Goal: Information Seeking & Learning: Check status

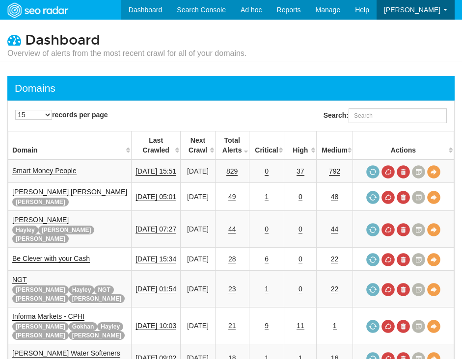
scroll to position [39, 0]
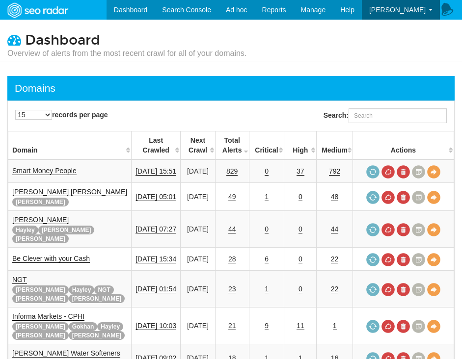
click at [266, 152] on th "Critical" at bounding box center [266, 145] width 35 height 28
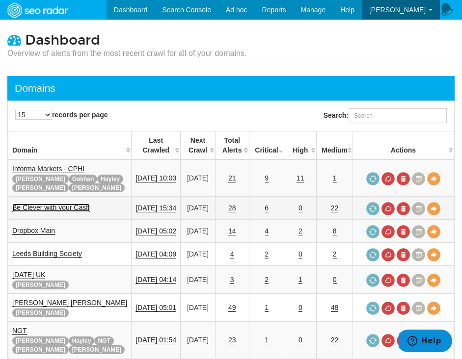
click at [81, 207] on link "Be Clever with your Cash" at bounding box center [50, 208] width 77 height 8
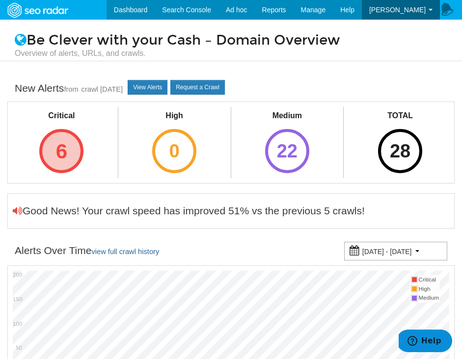
click at [55, 138] on div "6" at bounding box center [61, 151] width 44 height 44
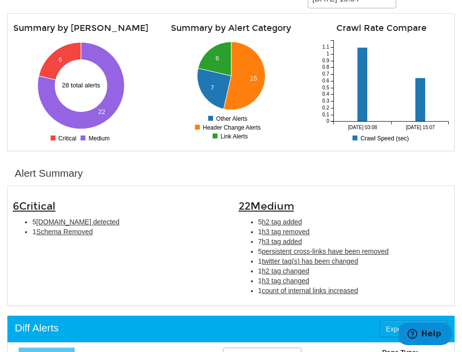
scroll to position [172, 0]
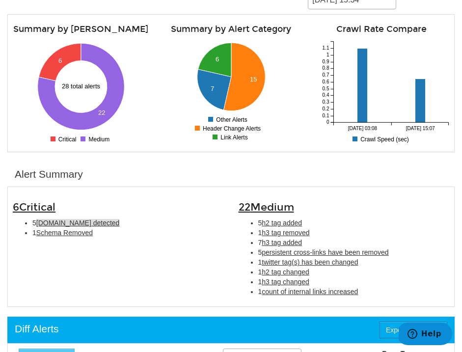
click at [87, 226] on span "[DOMAIN_NAME] detected" at bounding box center [77, 223] width 83 height 8
type input "[DOMAIN_NAME] detected"
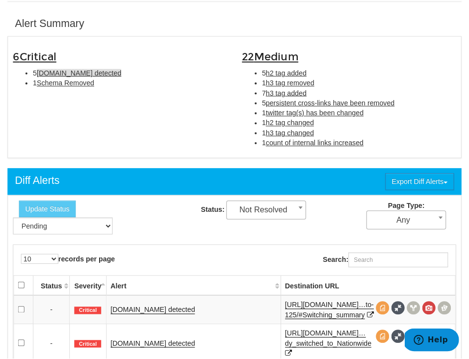
scroll to position [335, 0]
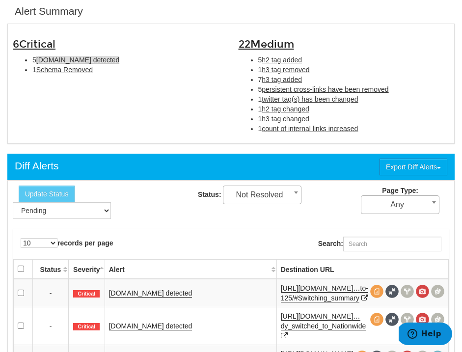
drag, startPoint x: 266, startPoint y: 293, endPoint x: 236, endPoint y: 293, distance: 29.4
click at [239, 293] on td "Schema.org detected" at bounding box center [190, 293] width 172 height 28
click at [159, 297] on link "Schema.org detected" at bounding box center [150, 293] width 83 height 8
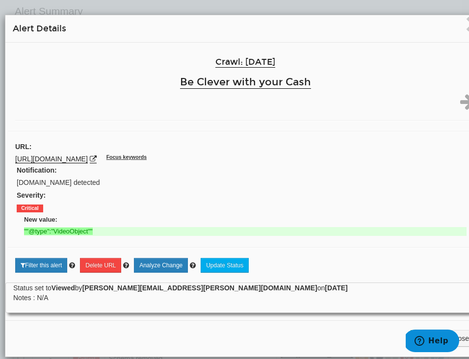
click at [32, 10] on div "× Alert Details Crawl: 09/25/2025 Be Clever with your Cash URL: https://becleve…" at bounding box center [245, 186] width 490 height 372
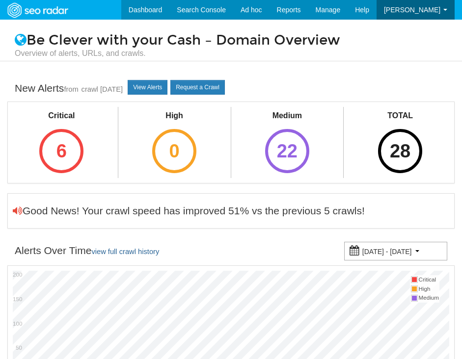
scroll to position [39, 0]
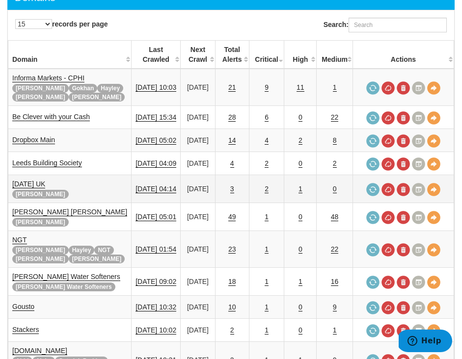
scroll to position [103, 0]
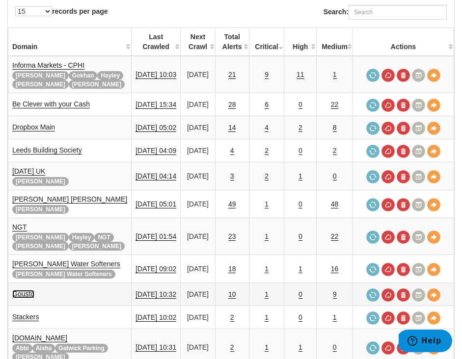
click at [18, 295] on link "Gousto" at bounding box center [23, 294] width 22 height 8
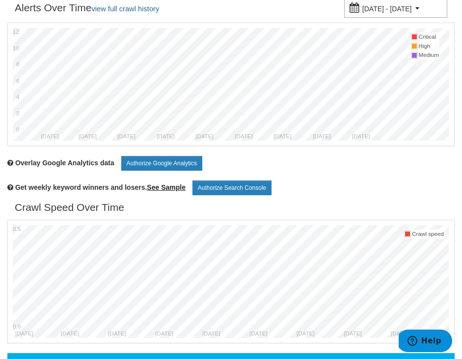
scroll to position [67, 0]
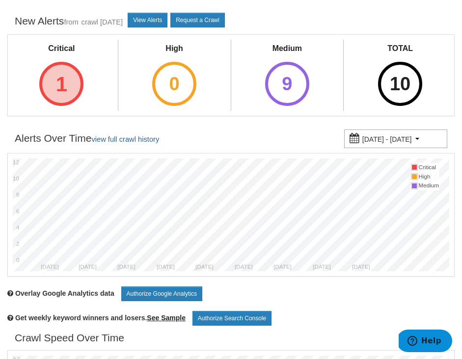
click at [48, 88] on div "1" at bounding box center [61, 84] width 44 height 44
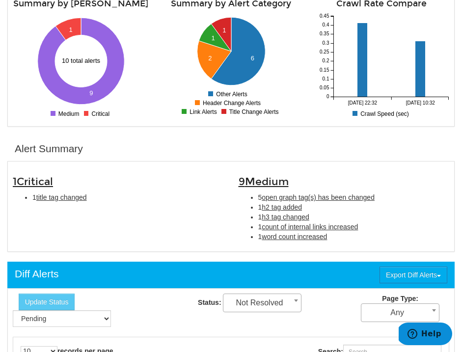
scroll to position [205, 0]
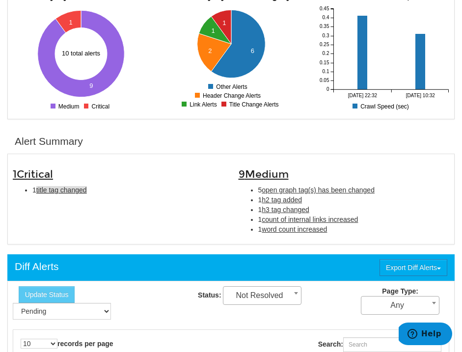
click at [74, 194] on span "title tag changed" at bounding box center [61, 190] width 51 height 8
type input "title tag changed"
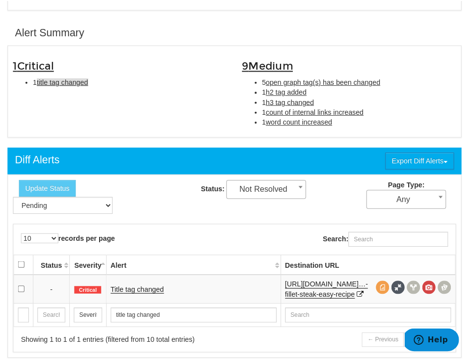
scroll to position [335, 0]
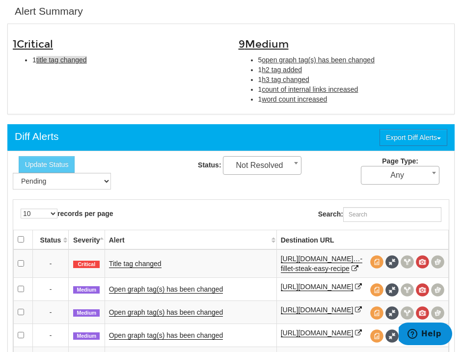
click at [125, 263] on td "Title tag changed" at bounding box center [190, 263] width 172 height 28
click at [124, 267] on link "Title tag changed" at bounding box center [135, 263] width 52 height 8
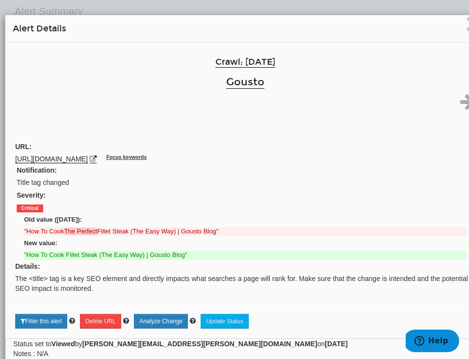
click at [65, 6] on div "× Alert Details Crawl: 09/22/2025 Gousto URL: https://www.gousto.co.uk/blog/coo…" at bounding box center [245, 214] width 490 height 428
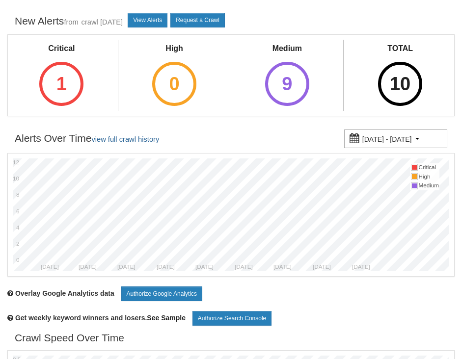
scroll to position [39, 0]
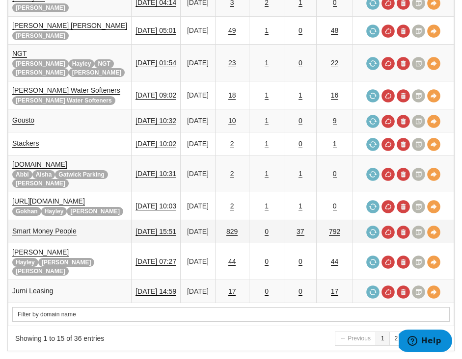
scroll to position [276, 0]
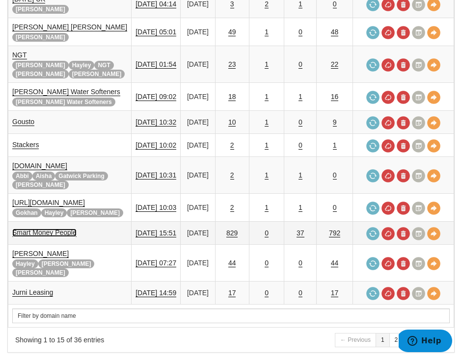
click at [62, 232] on link "Smart Money People" at bounding box center [44, 233] width 64 height 8
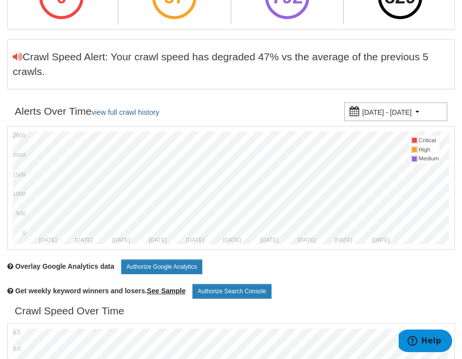
scroll to position [77, 0]
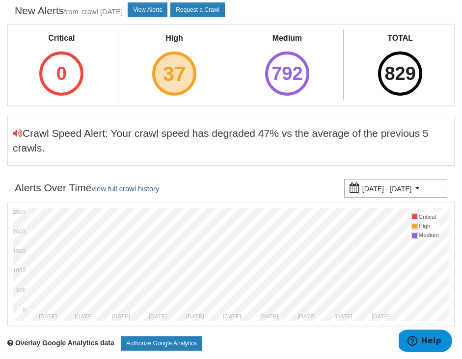
click at [190, 86] on div "37" at bounding box center [174, 74] width 44 height 44
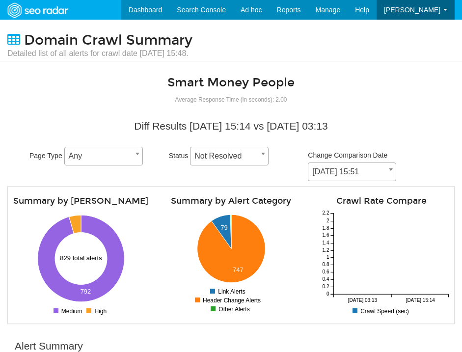
scroll to position [39, 0]
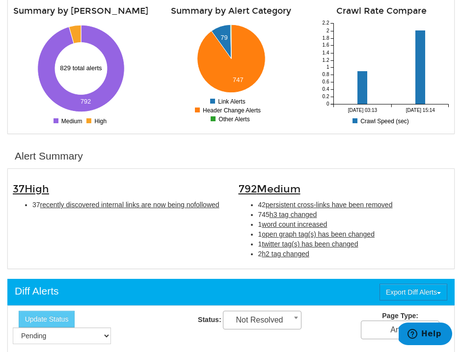
scroll to position [236, 0]
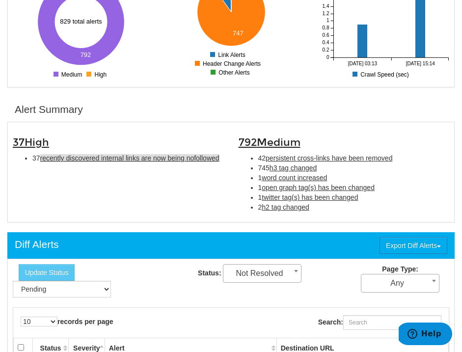
click at [141, 159] on span "recently discovered internal links are now being nofollowed" at bounding box center [129, 158] width 179 height 8
type input "recently discovered internal links are now being nofollowed"
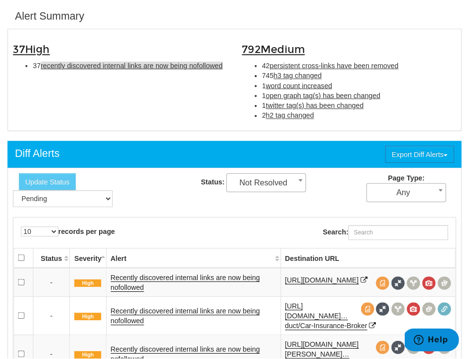
scroll to position [335, 0]
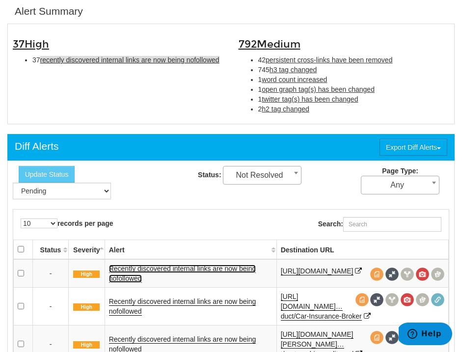
click at [122, 277] on link "Recently discovered internal links are now being nofollowed" at bounding box center [182, 273] width 147 height 18
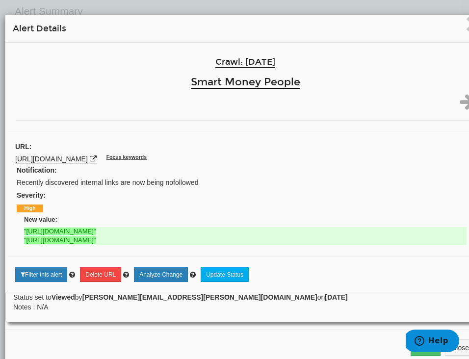
click at [60, 9] on div "× Alert Details Crawl: 09/25/2025 Smart Money People URL: https://smartmoneypeo…" at bounding box center [245, 190] width 490 height 381
click at [99, 2] on div "× Alert Details Crawl: 09/25/2025 Smart Money People URL: https://smartmoneypeo…" at bounding box center [245, 190] width 490 height 381
click at [58, 10] on div "× Alert Details Crawl: 09/25/2025 Smart Money People URL: https://smartmoneypeo…" at bounding box center [245, 190] width 490 height 381
click at [101, 337] on div "Email Close" at bounding box center [245, 348] width 480 height 36
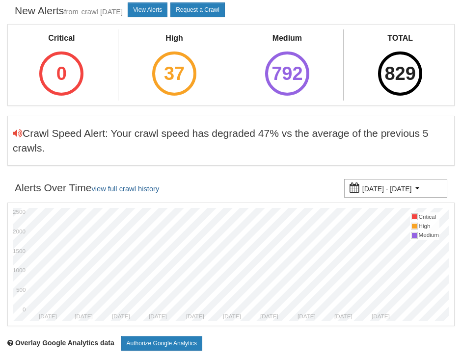
scroll to position [39, 0]
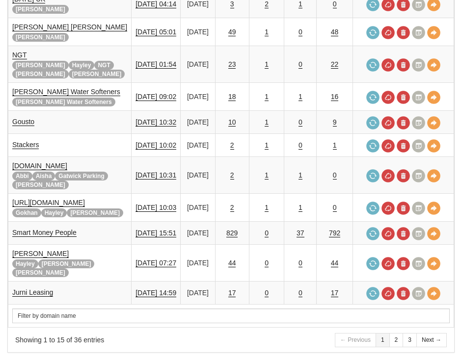
scroll to position [39, 0]
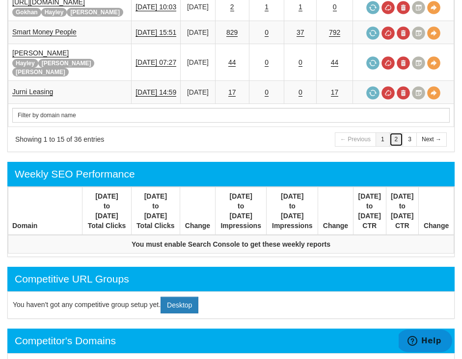
click at [390, 132] on link "2" at bounding box center [396, 139] width 14 height 14
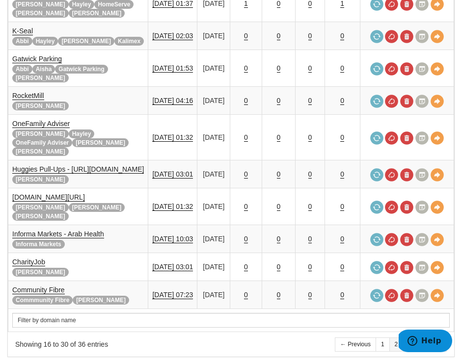
scroll to position [348, 0]
